Goal: Check status: Check status

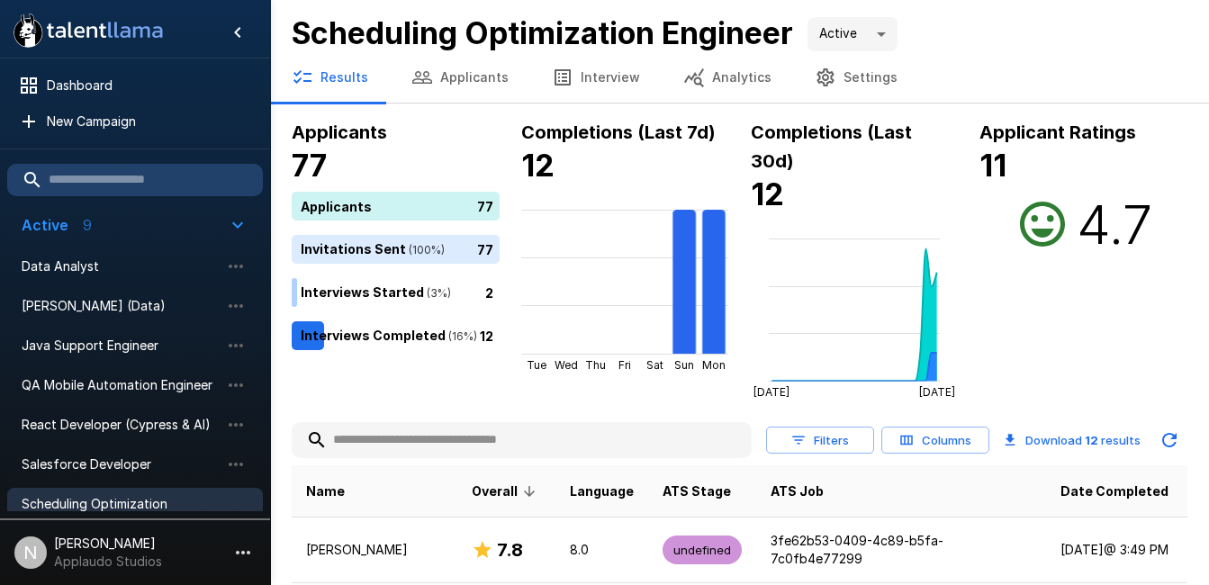
scroll to position [384, 0]
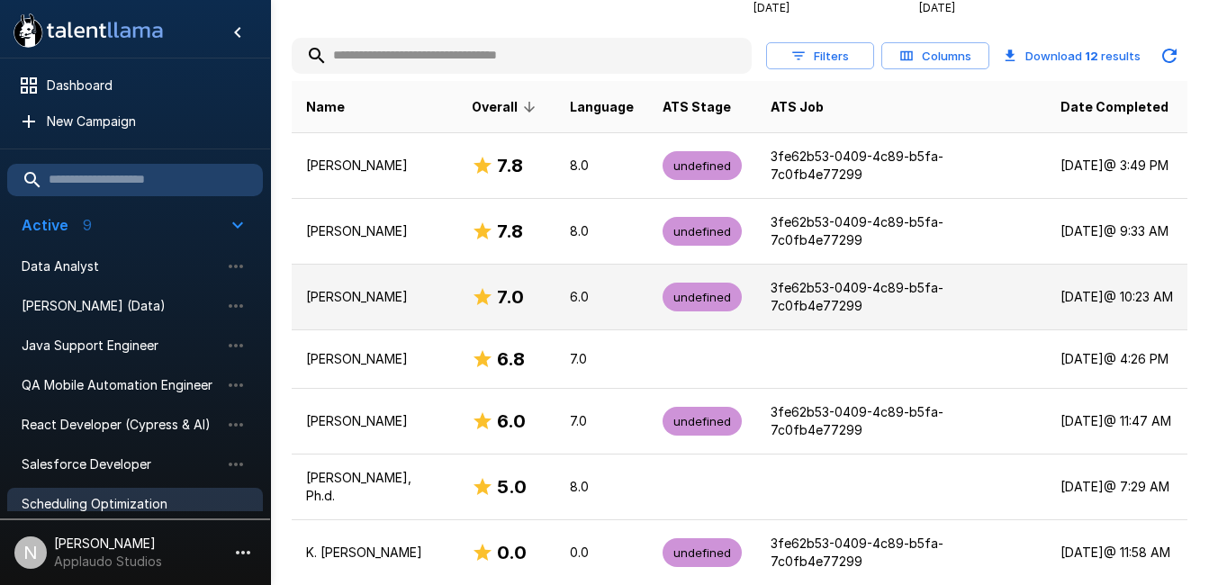
click at [389, 297] on td "[PERSON_NAME]" at bounding box center [375, 298] width 166 height 66
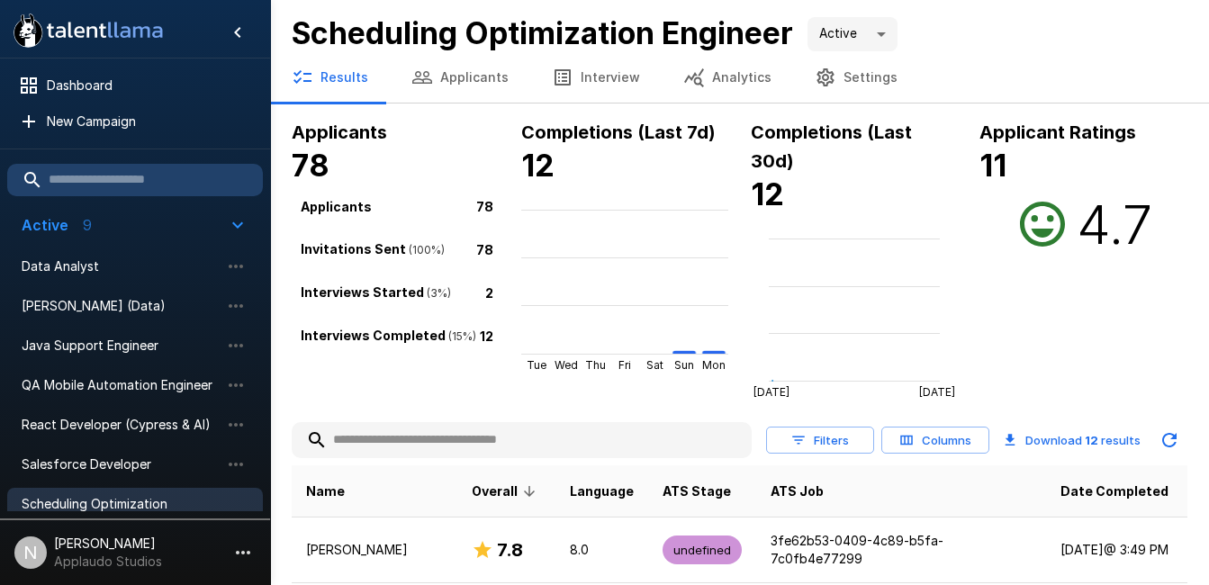
scroll to position [384, 0]
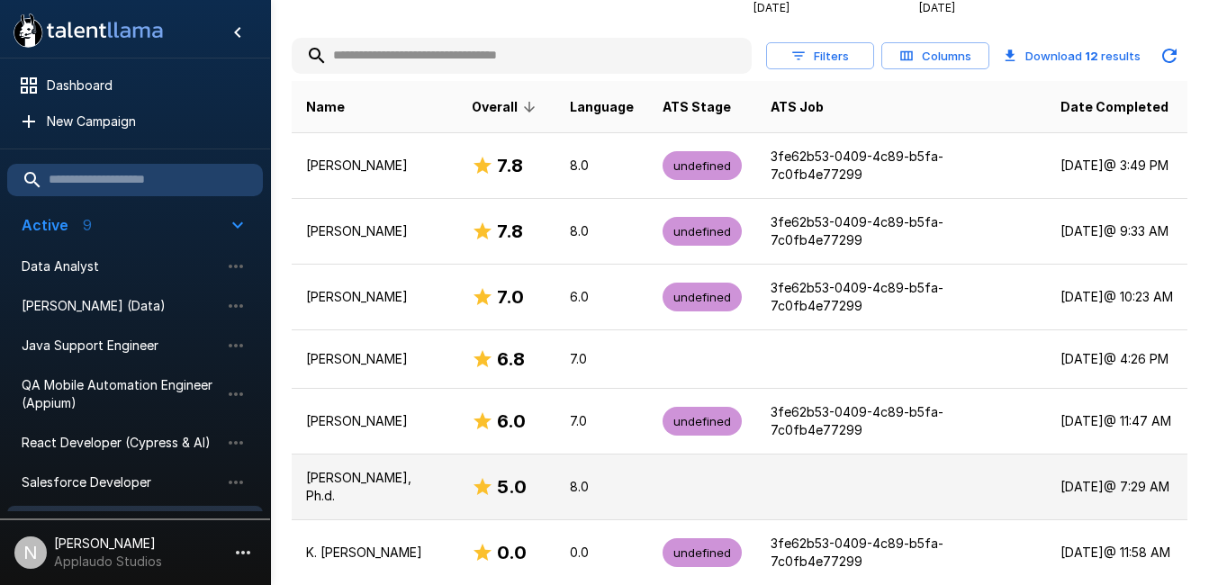
click at [410, 469] on p "[PERSON_NAME], Ph.d." at bounding box center [374, 487] width 137 height 36
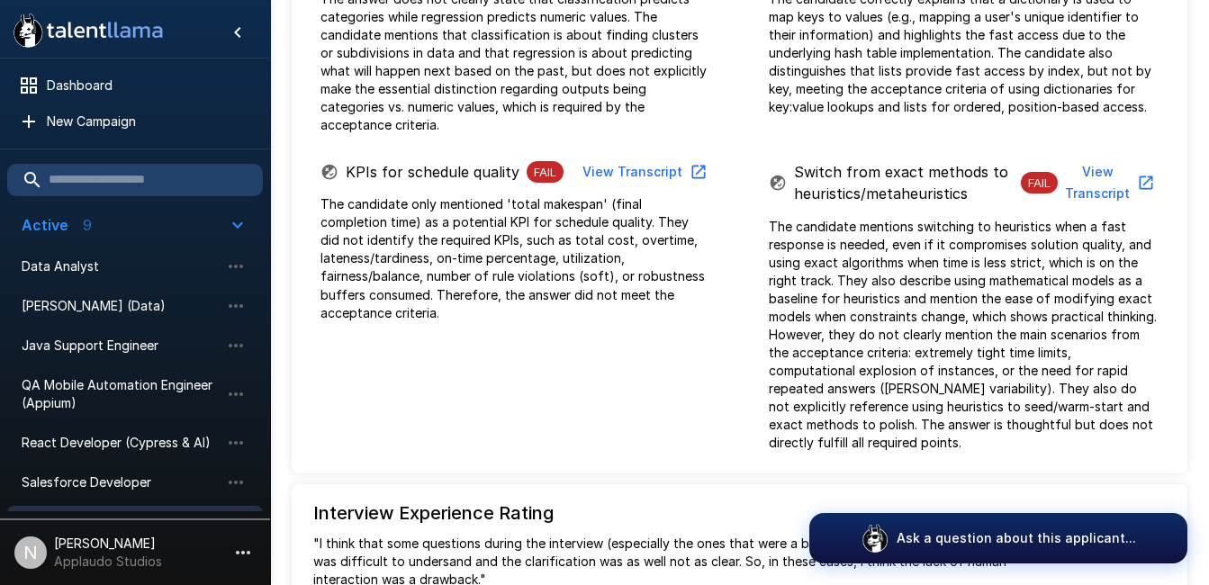
scroll to position [1487, 0]
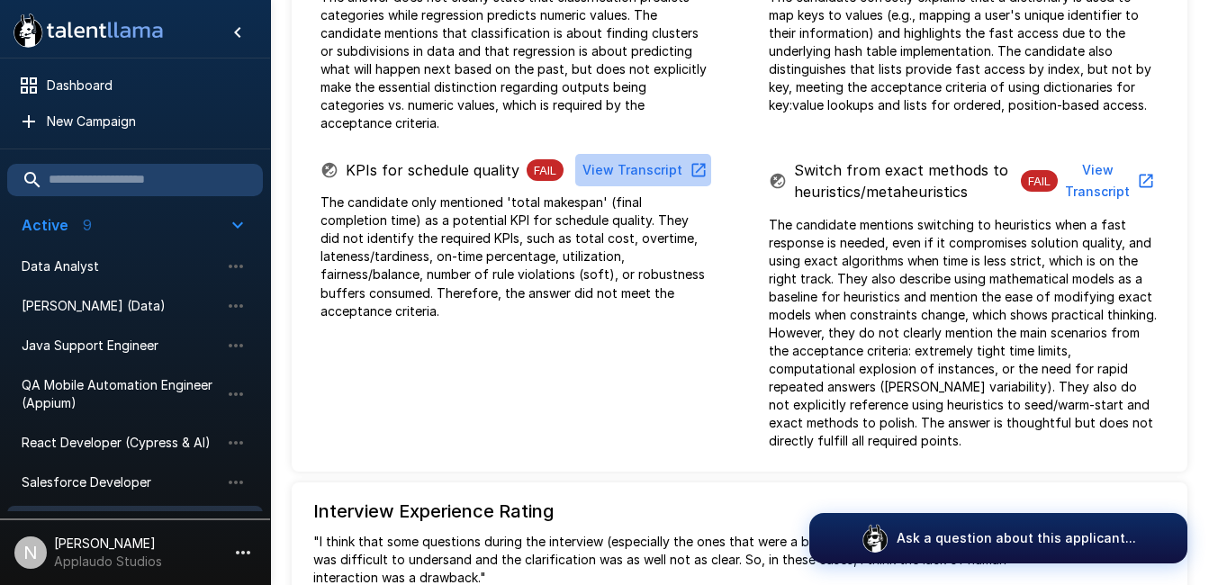
click at [675, 155] on button "View Transcript" at bounding box center [643, 170] width 136 height 33
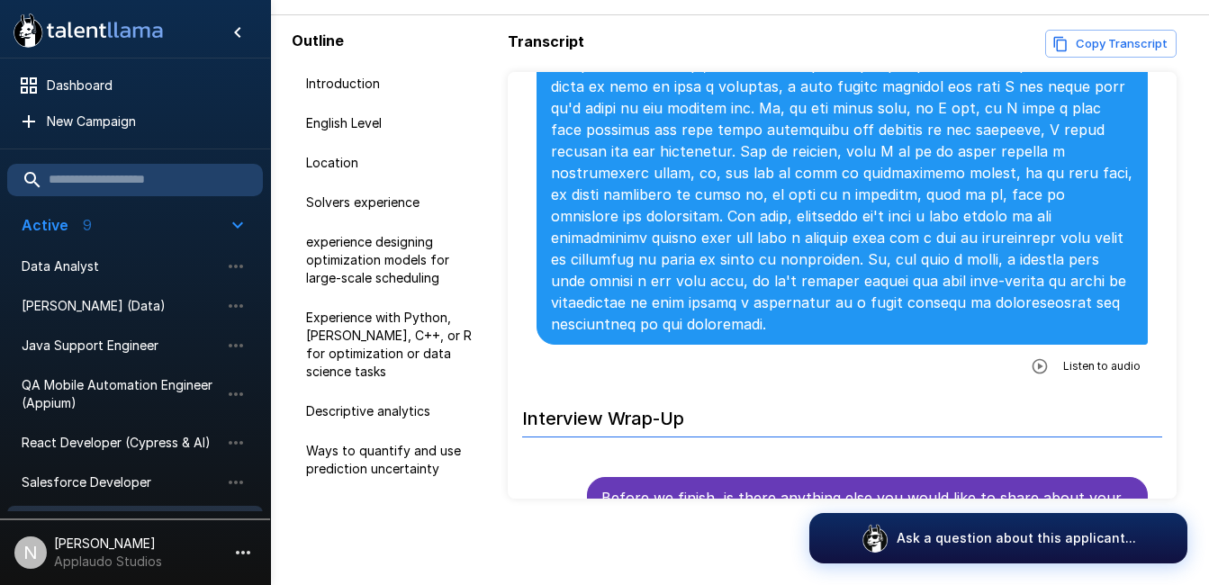
scroll to position [5889, 0]
